Goal: Check status: Check status

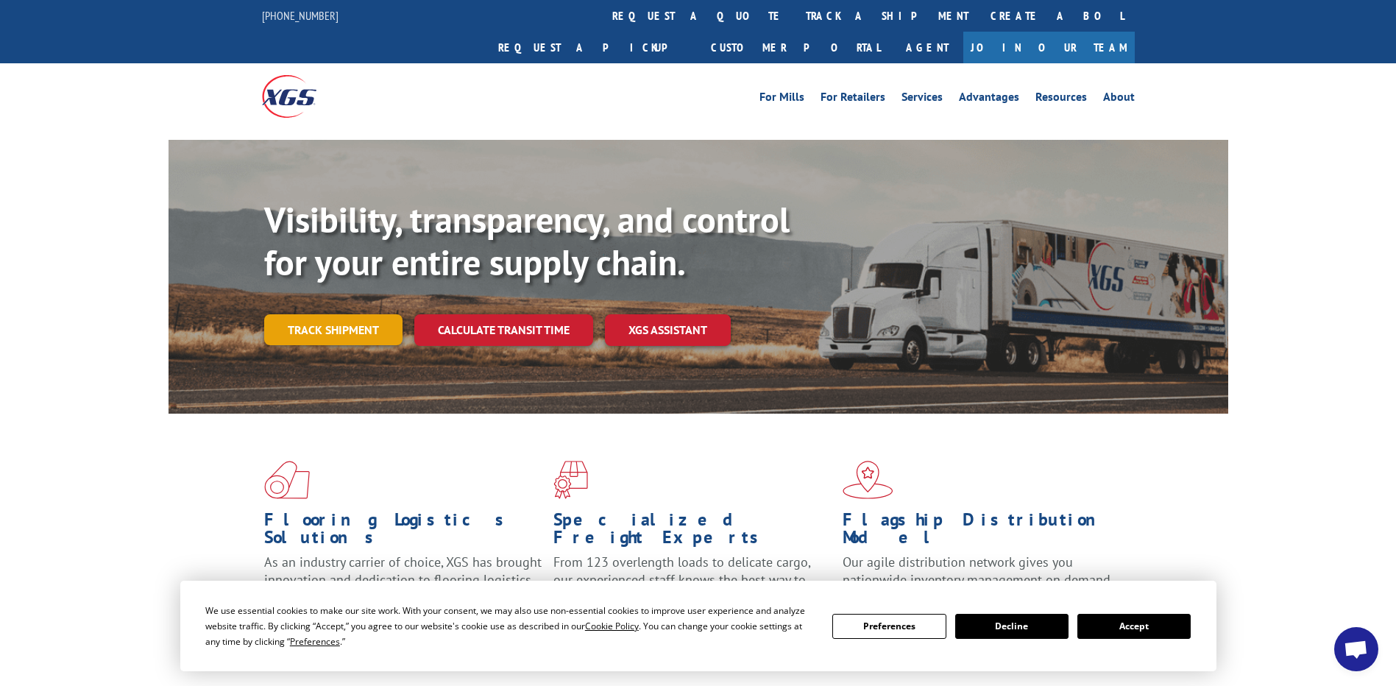
click at [381, 314] on link "Track shipment" at bounding box center [333, 329] width 138 height 31
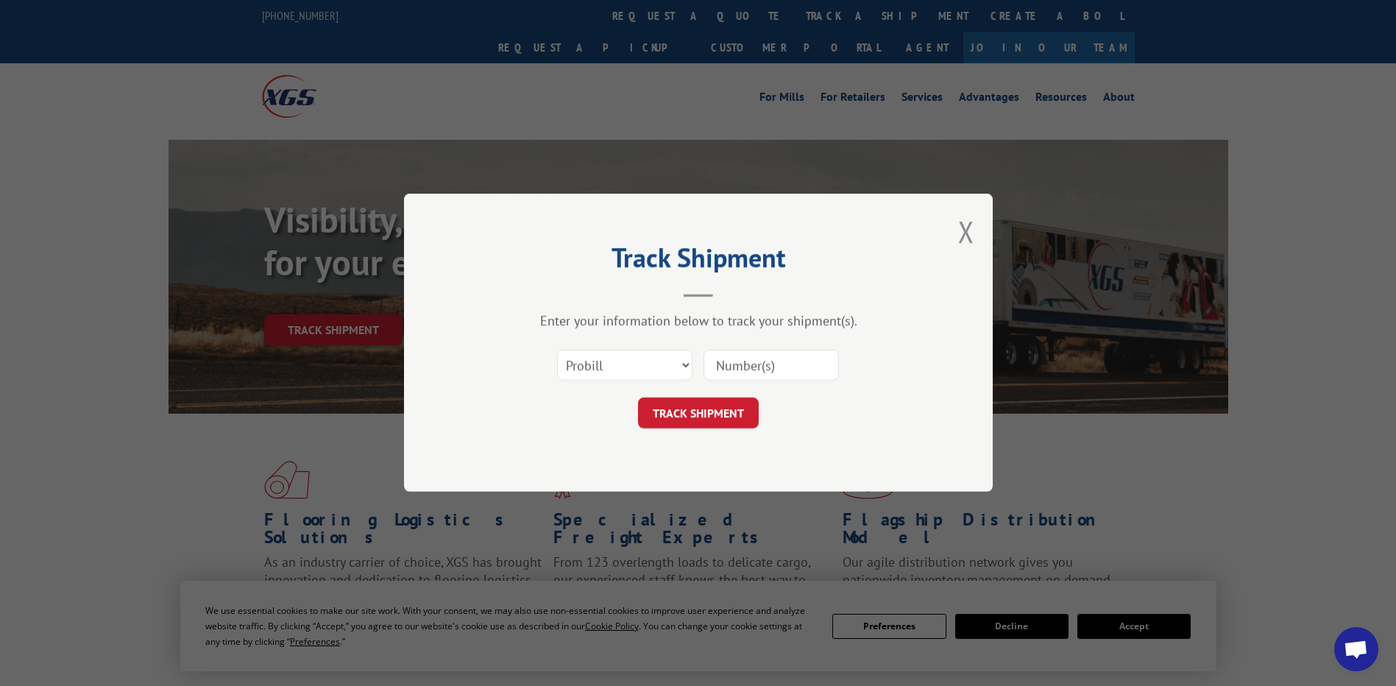
click at [777, 369] on input at bounding box center [770, 365] width 135 height 31
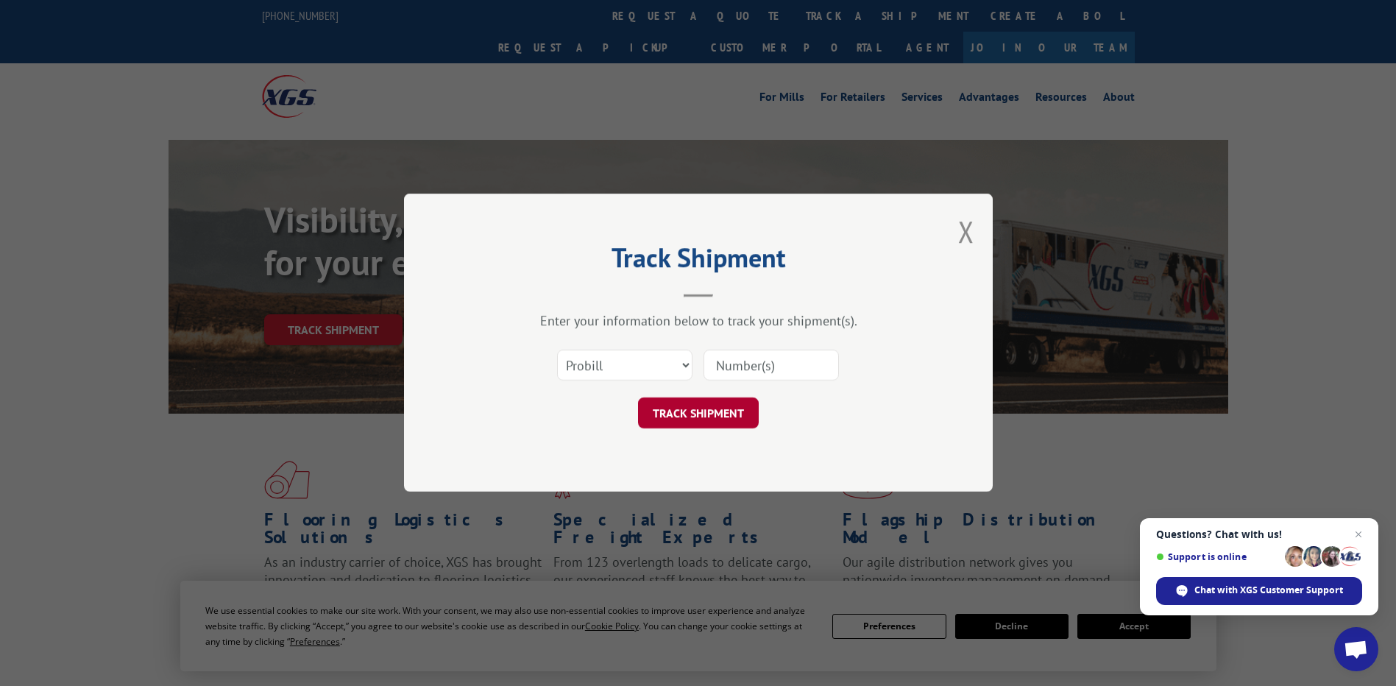
paste input "17501752"
type input "17501752"
click at [717, 403] on button "TRACK SHIPMENT" at bounding box center [698, 413] width 121 height 31
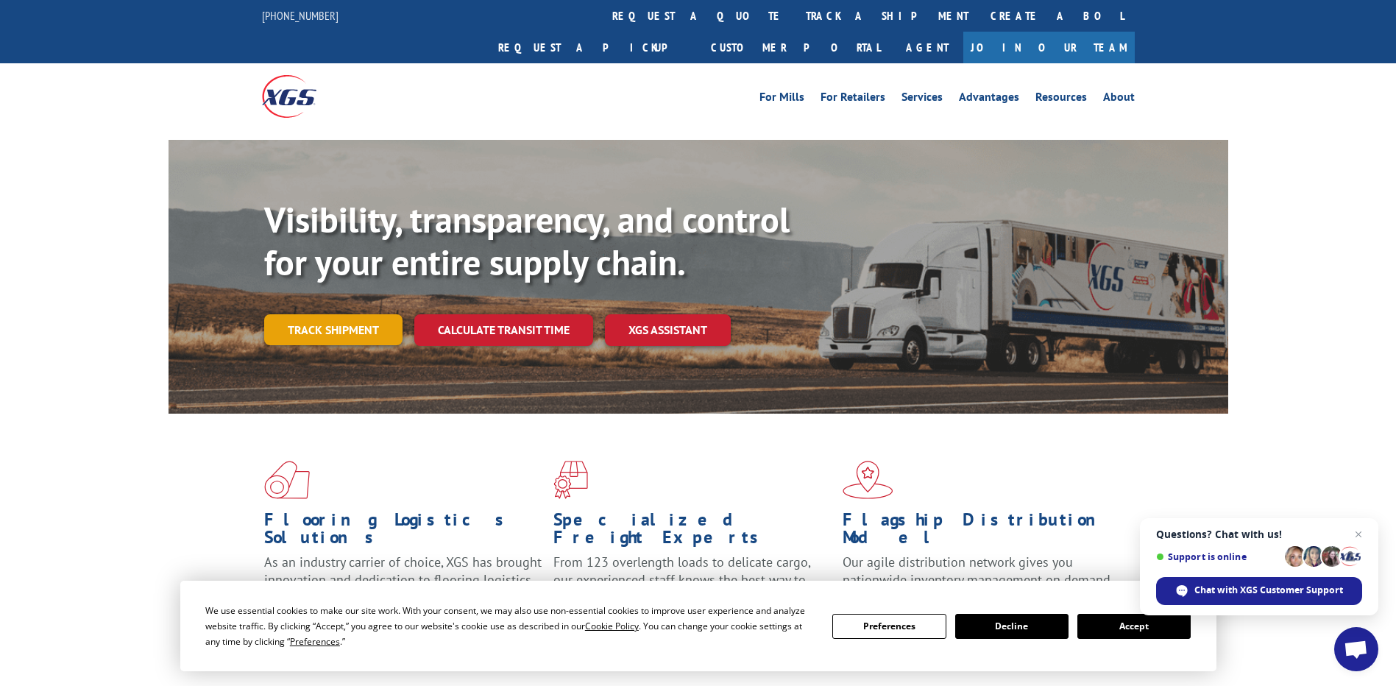
click at [351, 314] on link "Track shipment" at bounding box center [333, 329] width 138 height 31
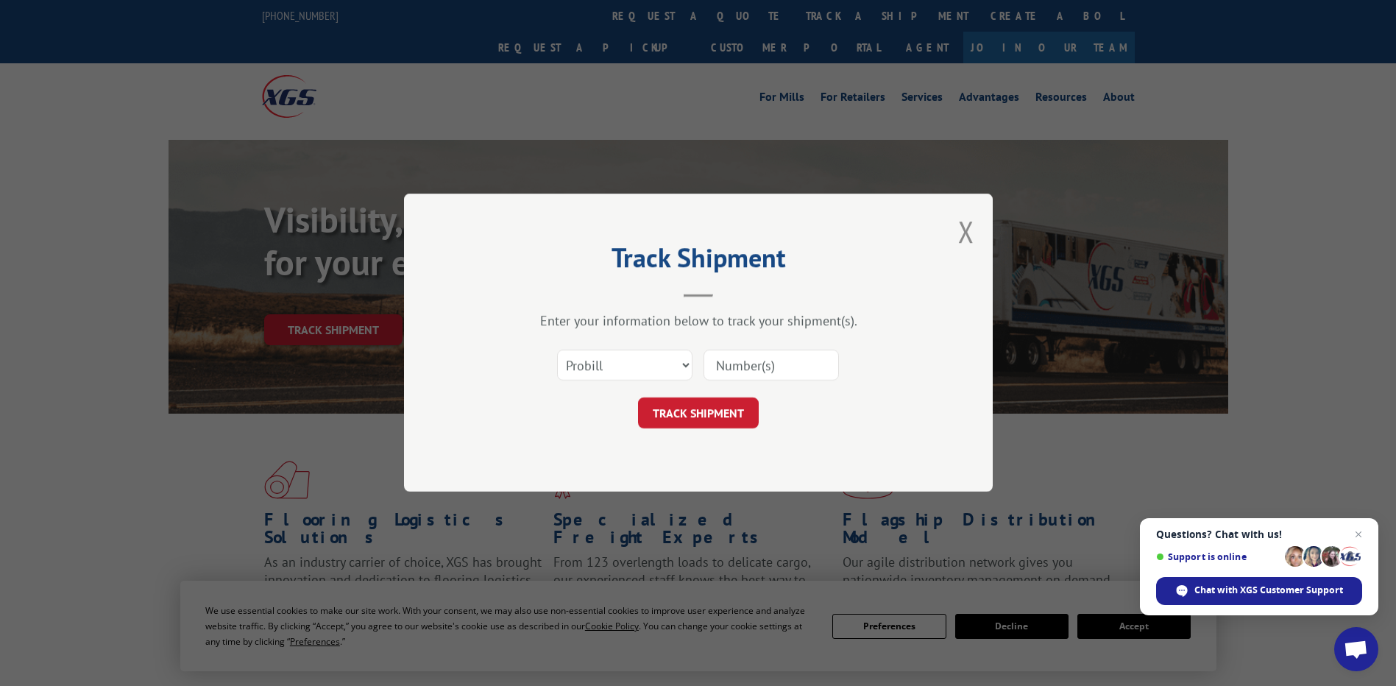
click at [781, 367] on input at bounding box center [770, 365] width 135 height 31
paste input "17501752"
type input "17501752"
click at [710, 411] on button "TRACK SHIPMENT" at bounding box center [698, 413] width 121 height 31
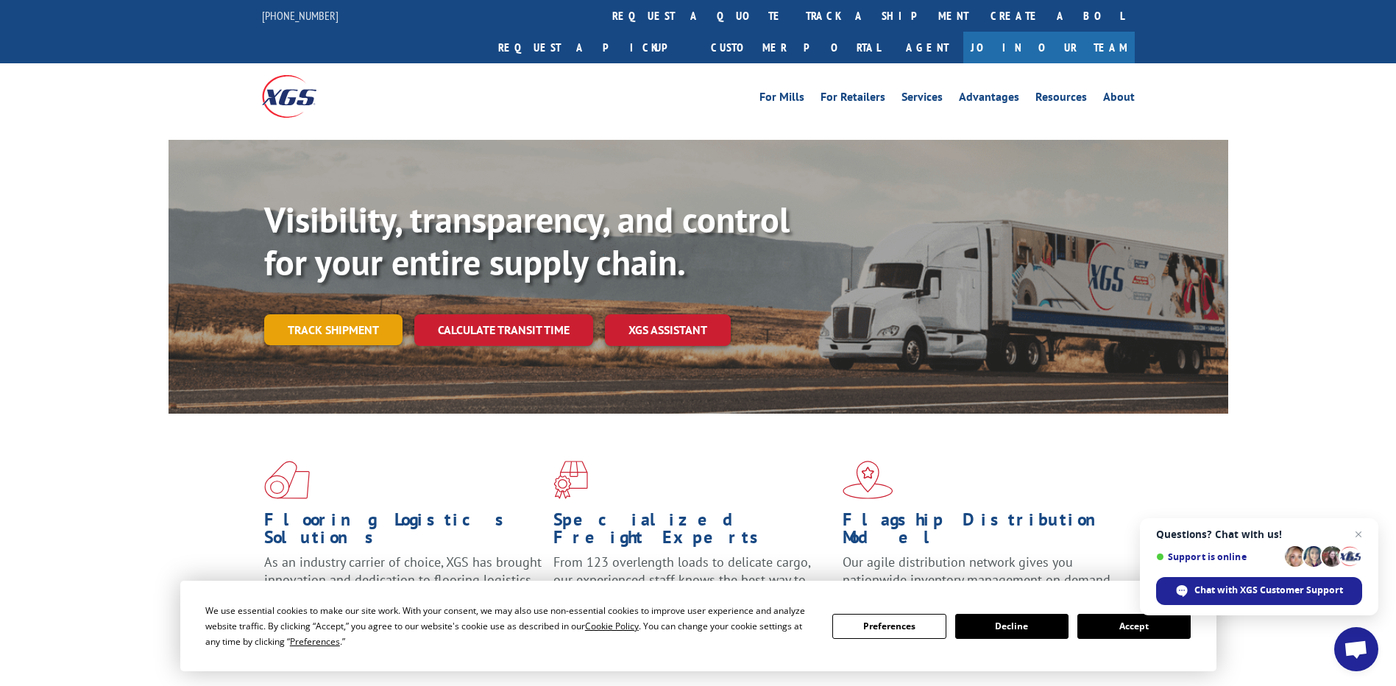
click at [337, 314] on link "Track shipment" at bounding box center [333, 329] width 138 height 31
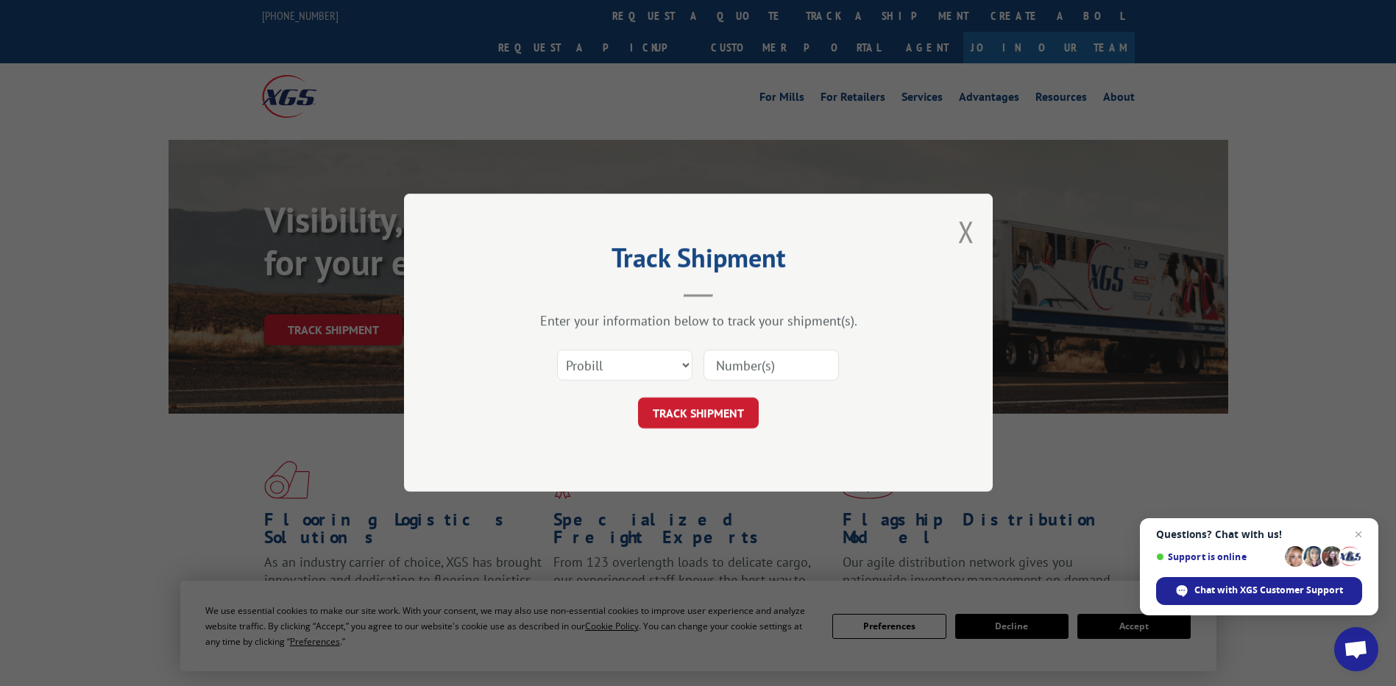
click at [743, 371] on input at bounding box center [770, 365] width 135 height 31
paste input "17555291"
type input "17555291"
click at [707, 414] on button "TRACK SHIPMENT" at bounding box center [698, 413] width 121 height 31
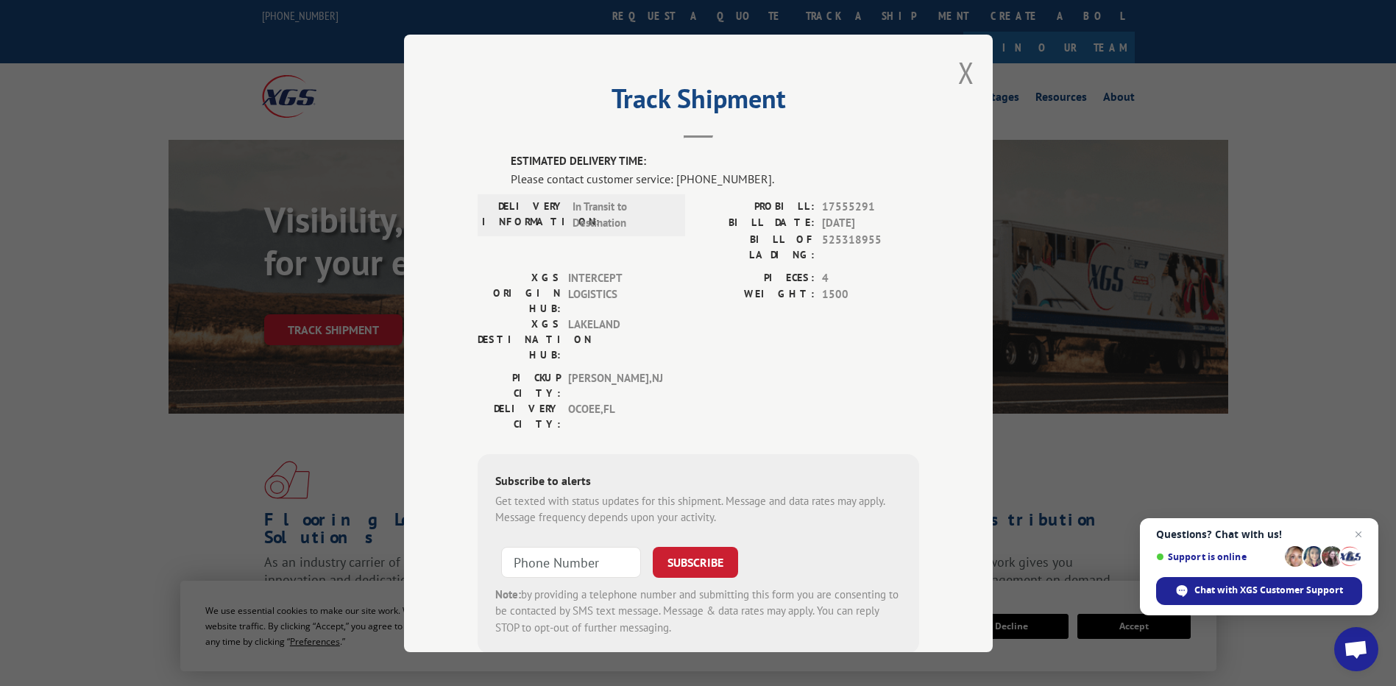
click at [1119, 369] on div "Track Shipment ESTIMATED DELIVERY TIME: Please contact customer service: (844) …" at bounding box center [698, 343] width 1396 height 686
